Goal: Navigation & Orientation: Find specific page/section

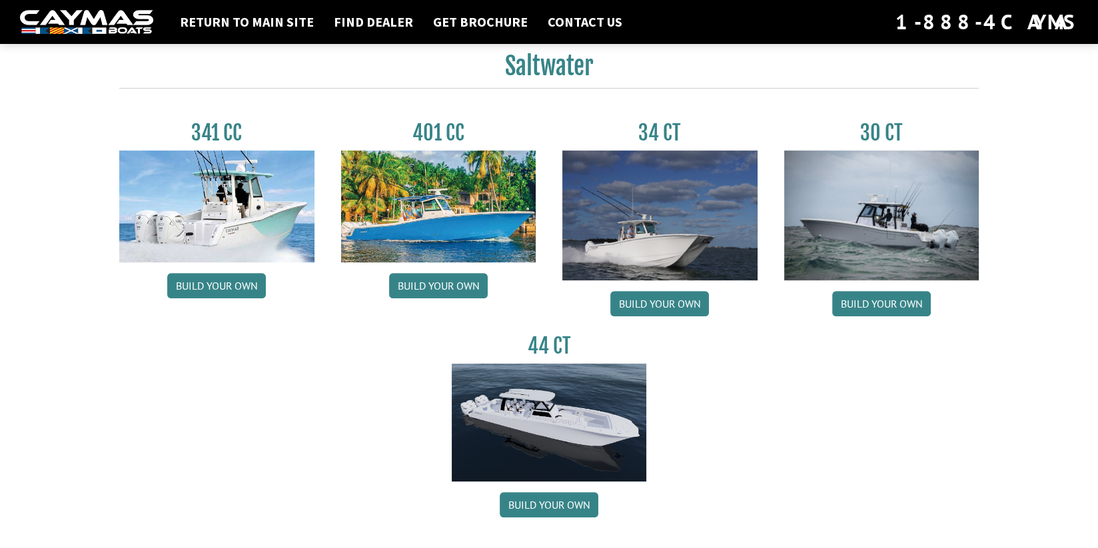
scroll to position [599, 0]
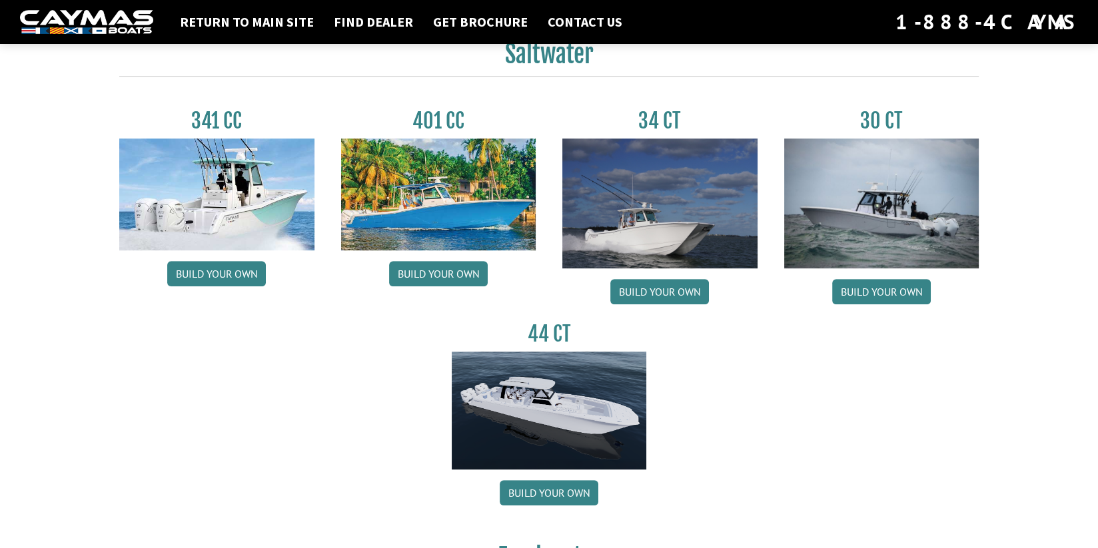
click at [220, 226] on img at bounding box center [216, 195] width 195 height 112
click at [218, 272] on link "Build your own" at bounding box center [216, 273] width 99 height 25
click at [212, 121] on h3 "341 CC" at bounding box center [216, 121] width 195 height 25
click at [210, 185] on img at bounding box center [216, 195] width 195 height 112
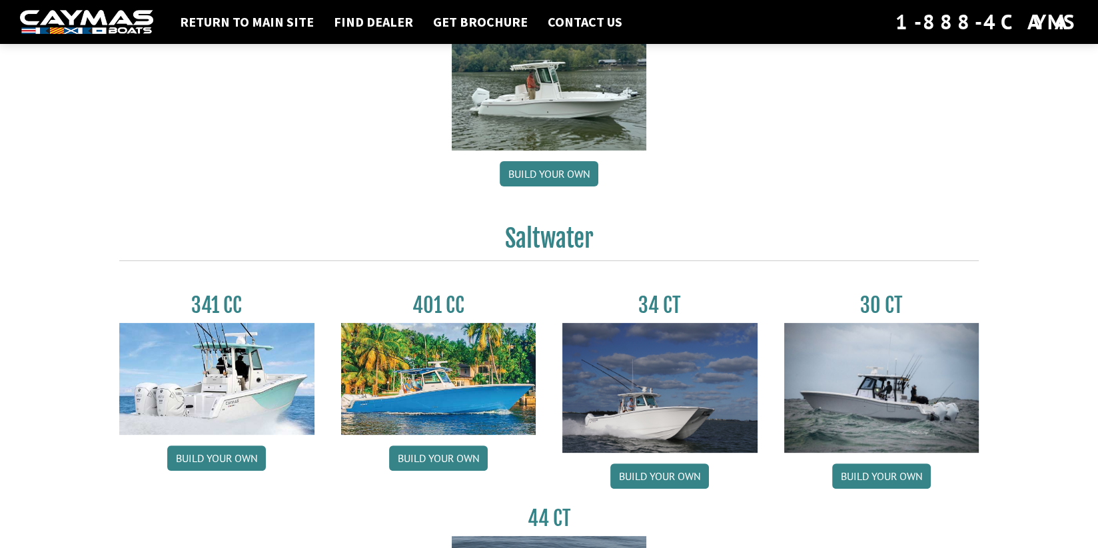
scroll to position [466, 0]
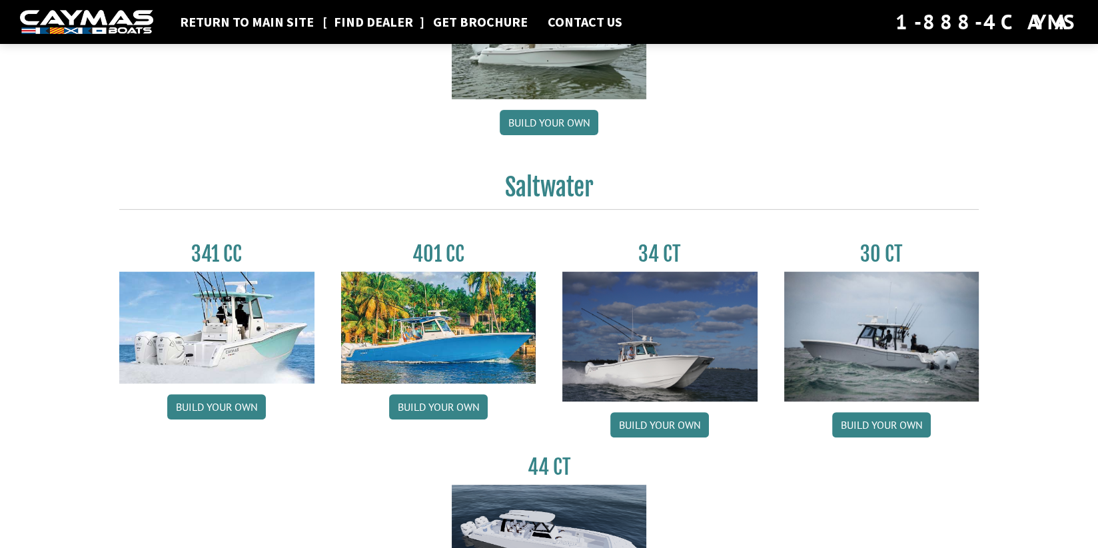
click at [346, 23] on link "Find Dealer" at bounding box center [373, 21] width 93 height 17
click at [216, 29] on link "Return to main site" at bounding box center [246, 21] width 147 height 17
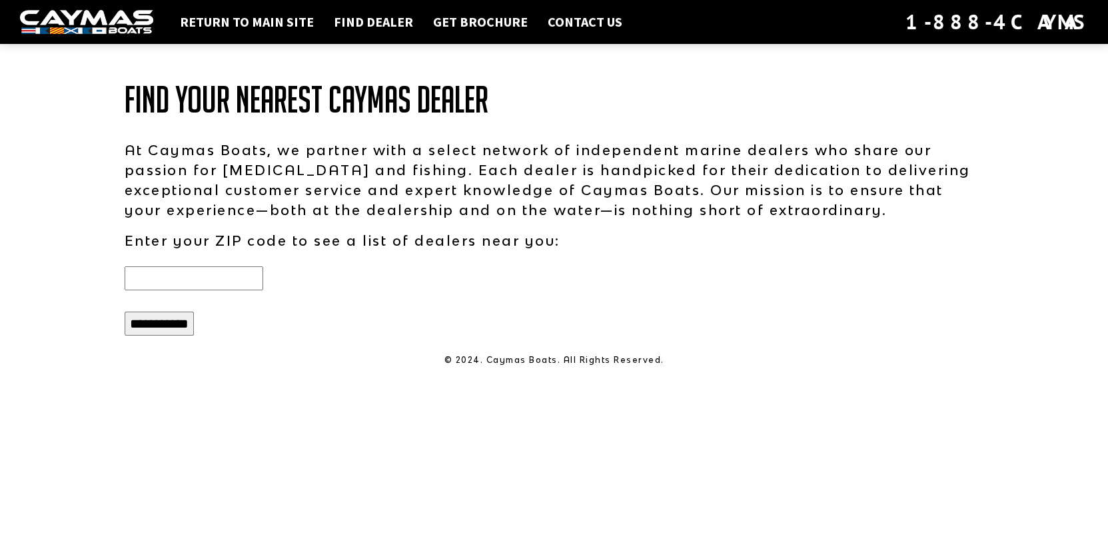
click at [212, 274] on input "text" at bounding box center [194, 278] width 139 height 24
type input "*****"
click at [184, 321] on input "**********" at bounding box center [159, 324] width 69 height 24
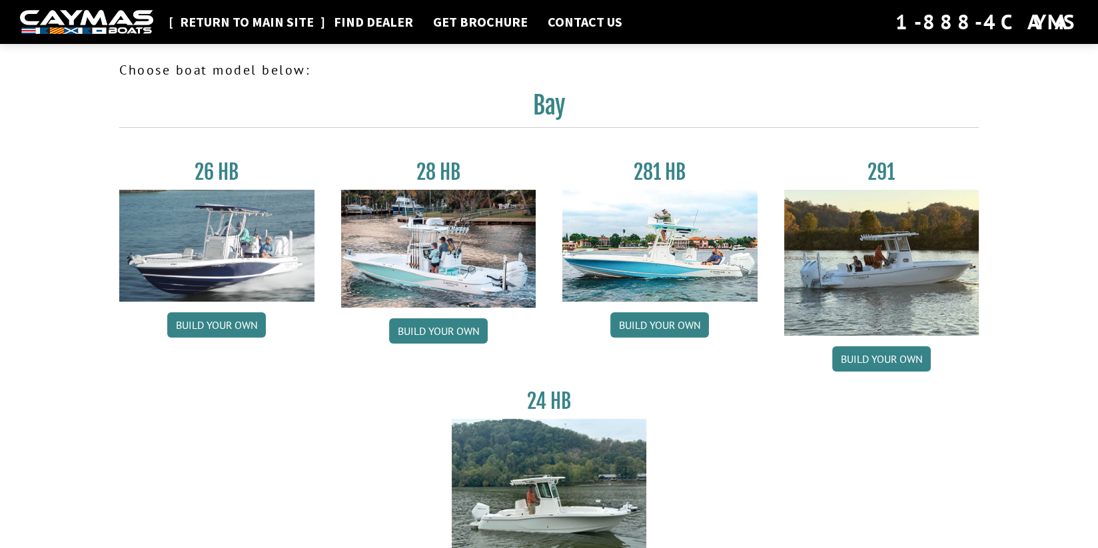
click at [233, 21] on link "Return to main site" at bounding box center [246, 21] width 147 height 17
